Goal: Transaction & Acquisition: Book appointment/travel/reservation

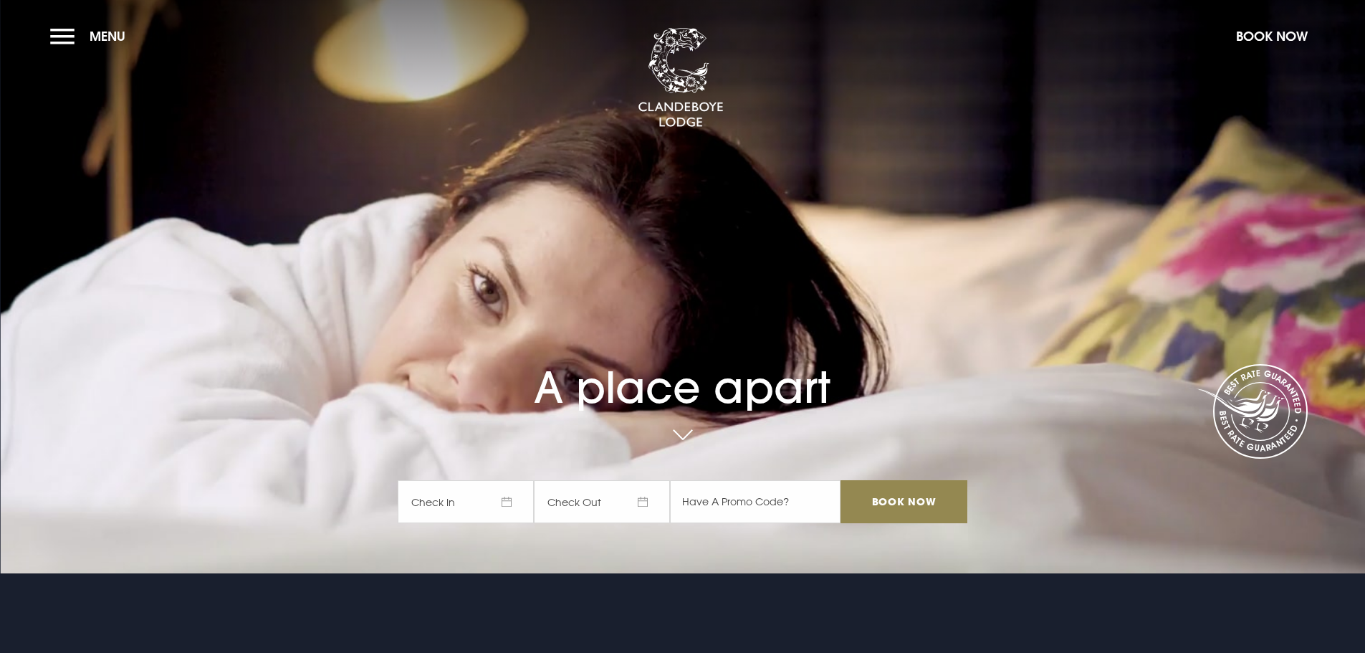
click at [461, 503] on span "Check In" at bounding box center [466, 501] width 136 height 43
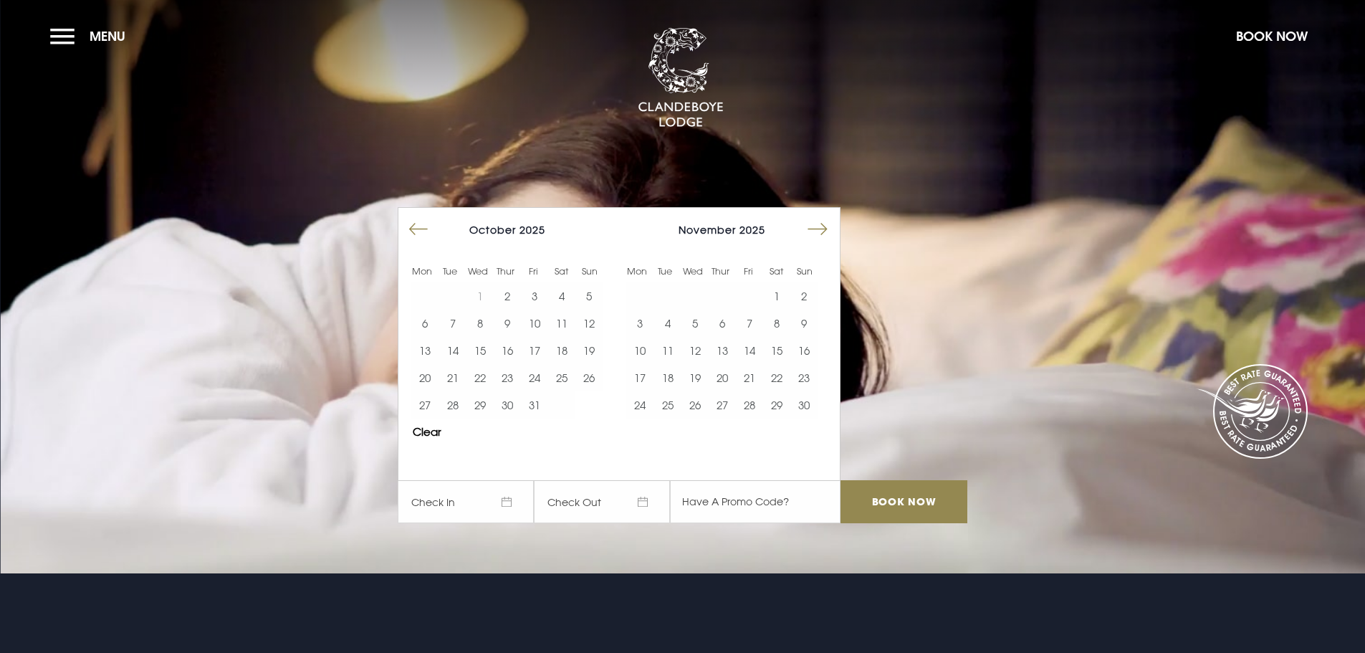
click at [816, 231] on button "Move forward to switch to the next month." at bounding box center [817, 229] width 27 height 27
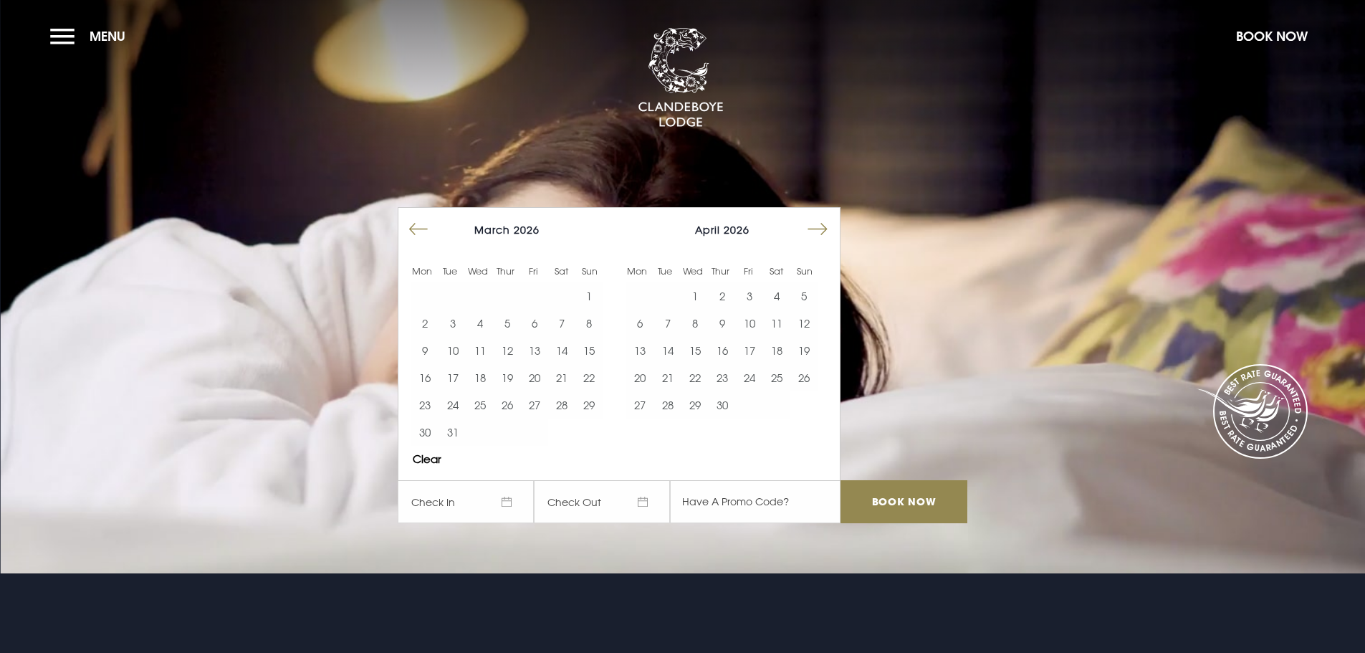
click at [816, 231] on button "Move forward to switch to the next month." at bounding box center [817, 229] width 27 height 27
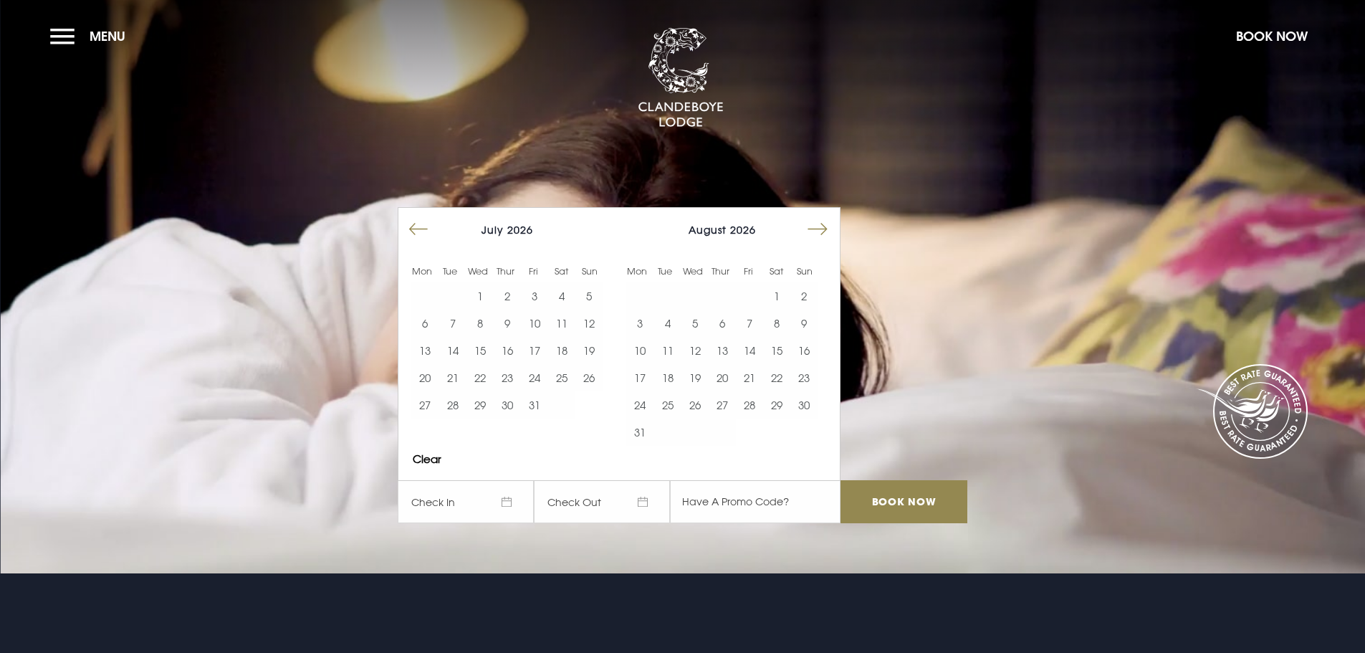
click at [816, 231] on button "Move forward to switch to the next month." at bounding box center [817, 229] width 27 height 27
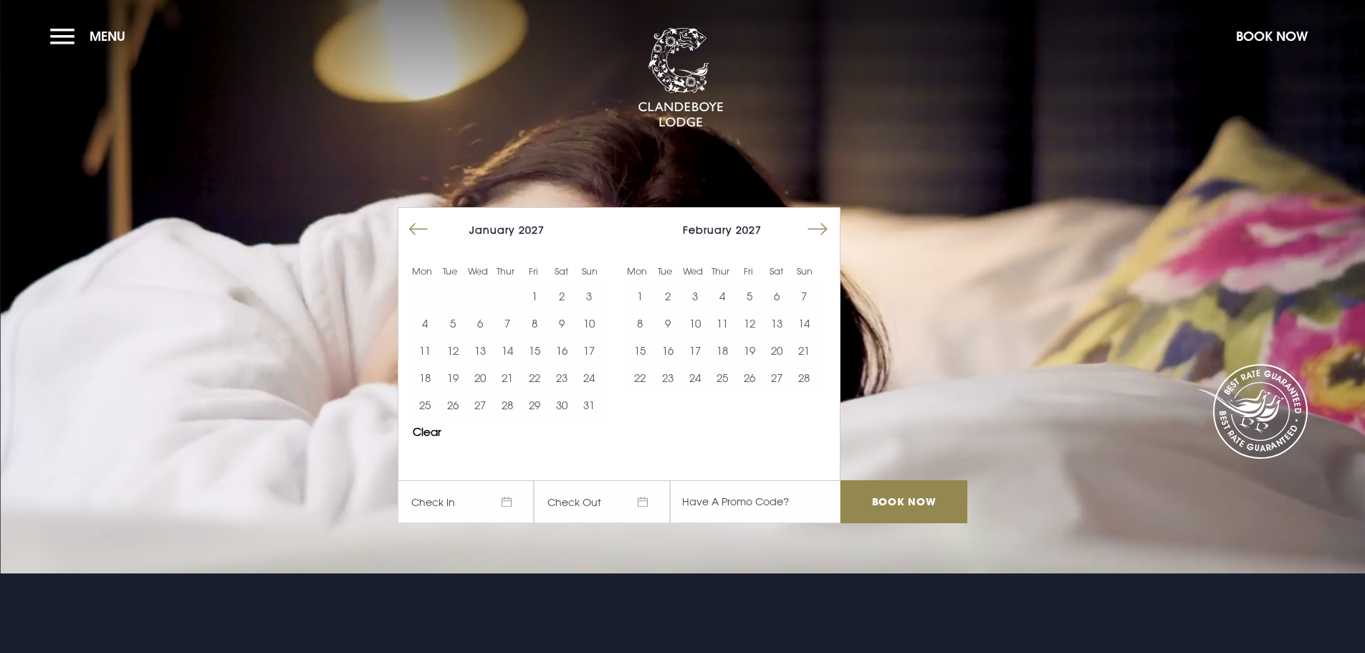
click at [816, 231] on button "Move forward to switch to the next month." at bounding box center [817, 229] width 27 height 27
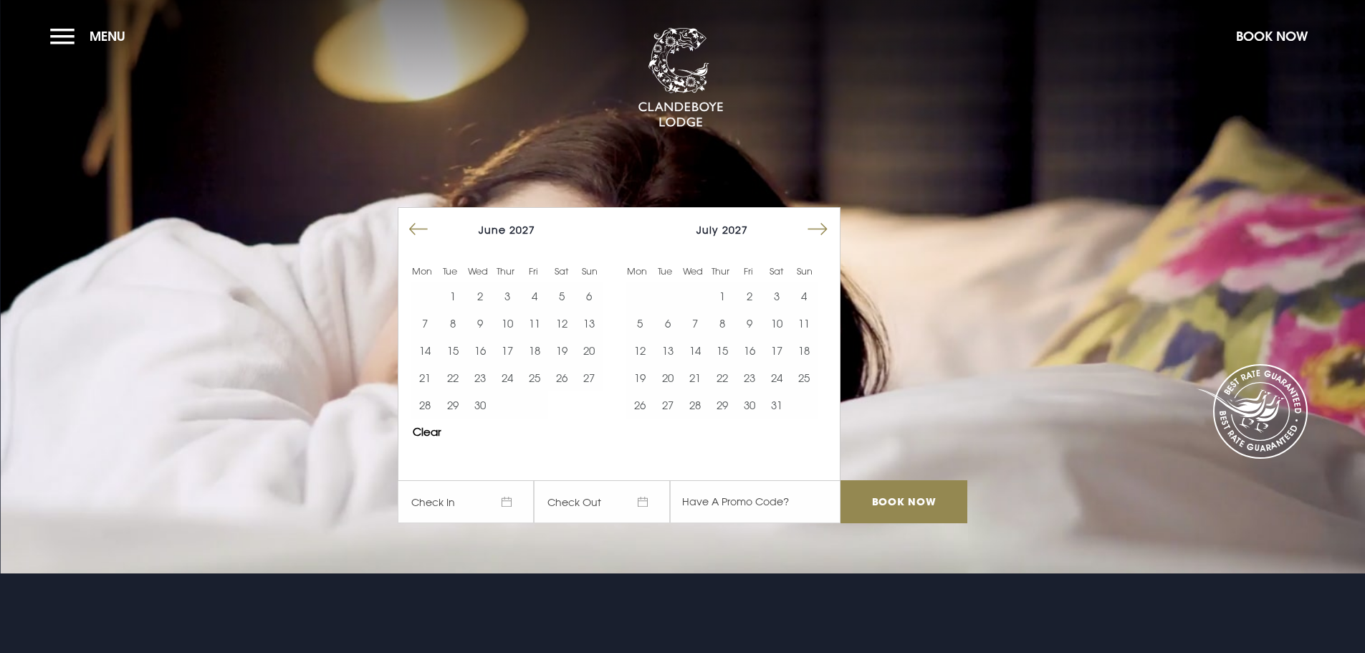
click at [816, 231] on button "Move forward to switch to the next month." at bounding box center [817, 229] width 27 height 27
drag, startPoint x: 729, startPoint y: 378, endPoint x: 841, endPoint y: 472, distance: 146.1
click at [730, 378] on button "19" at bounding box center [722, 377] width 27 height 27
click at [753, 381] on button "20" at bounding box center [749, 377] width 27 height 27
click at [922, 520] on input "Book Now" at bounding box center [904, 501] width 126 height 43
